Goal: Use online tool/utility

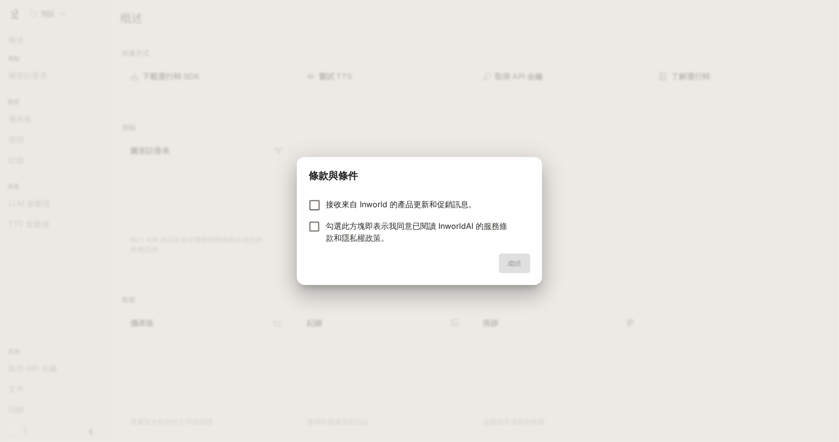
drag, startPoint x: 363, startPoint y: 224, endPoint x: 374, endPoint y: 226, distance: 10.5
click at [363, 223] on font "勾選此方塊即表示我同意已閱讀 InworldAI 的" at bounding box center [405, 226] width 158 height 10
click at [517, 256] on button "繼續" at bounding box center [514, 263] width 31 height 20
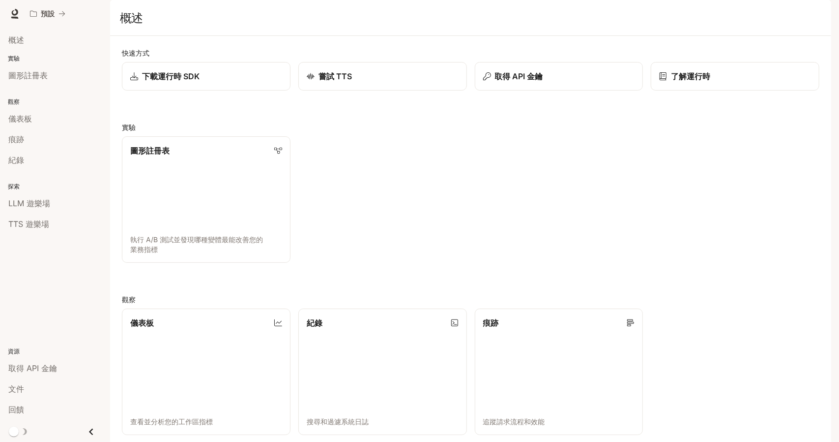
click at [408, 193] on div "圖形註冊表 執行 A/B 測試並發現哪種變體最能改善您的業務指標" at bounding box center [467, 195] width 706 height 134
click at [407, 192] on div "圖形註冊表 執行 A/B 測試並發現哪種變體最能改善您的業務指標" at bounding box center [467, 195] width 706 height 134
click at [364, 213] on div "圖形註冊表 執行 A/B 測試並發現哪種變體最能改善您的業務指標" at bounding box center [467, 195] width 706 height 134
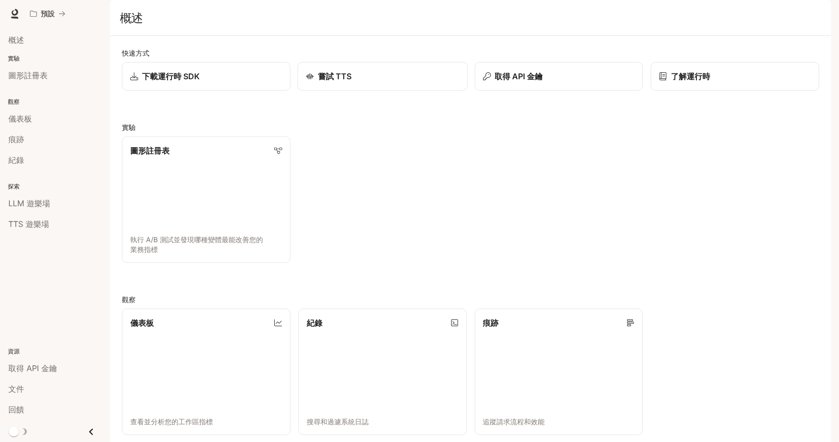
click at [334, 81] on font "嘗試 TTS" at bounding box center [335, 76] width 34 height 10
